Goal: Information Seeking & Learning: Learn about a topic

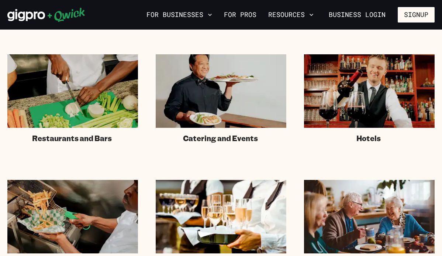
scroll to position [477, 0]
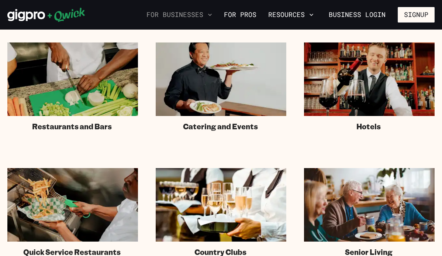
click at [208, 10] on button "For Businesses" at bounding box center [180, 14] width 72 height 13
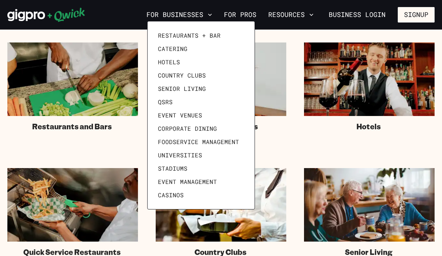
click at [208, 11] on div at bounding box center [221, 128] width 442 height 256
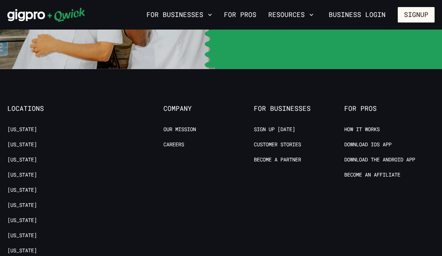
scroll to position [1599, 0]
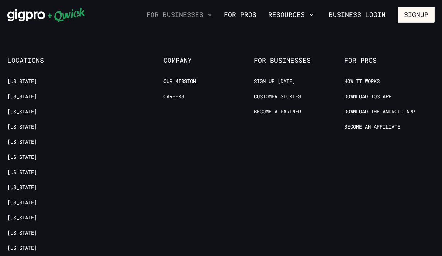
click at [211, 14] on icon "button" at bounding box center [209, 14] width 7 height 7
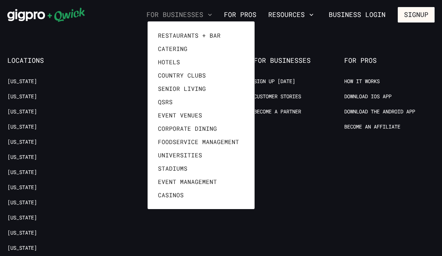
click at [211, 14] on div at bounding box center [221, 128] width 442 height 256
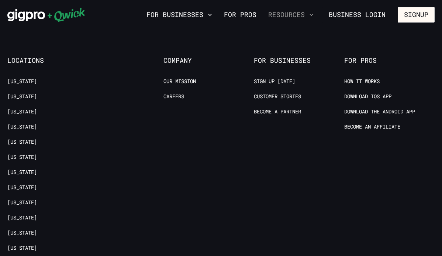
click at [291, 20] on button "Resources" at bounding box center [290, 14] width 51 height 13
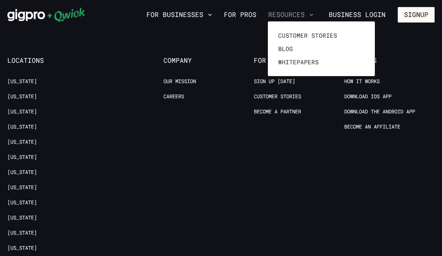
click at [291, 20] on div at bounding box center [221, 128] width 442 height 256
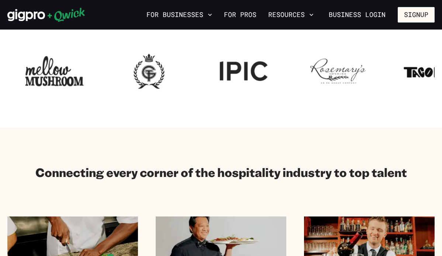
scroll to position [0, 0]
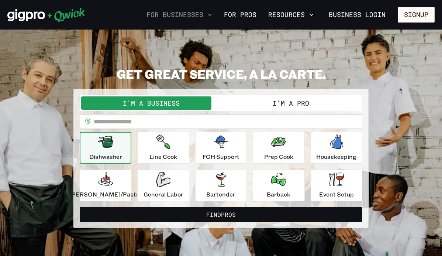
click at [200, 12] on button "For Businesses" at bounding box center [180, 14] width 72 height 13
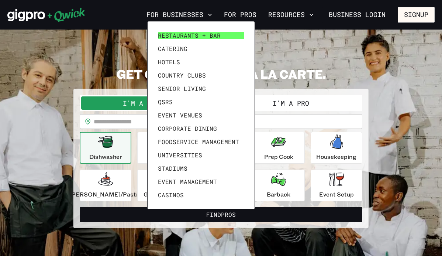
click at [189, 32] on span "Restaurants + Bar" at bounding box center [189, 35] width 63 height 7
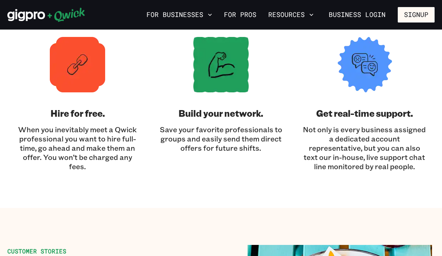
scroll to position [1949, 0]
